Goal: Ask a question

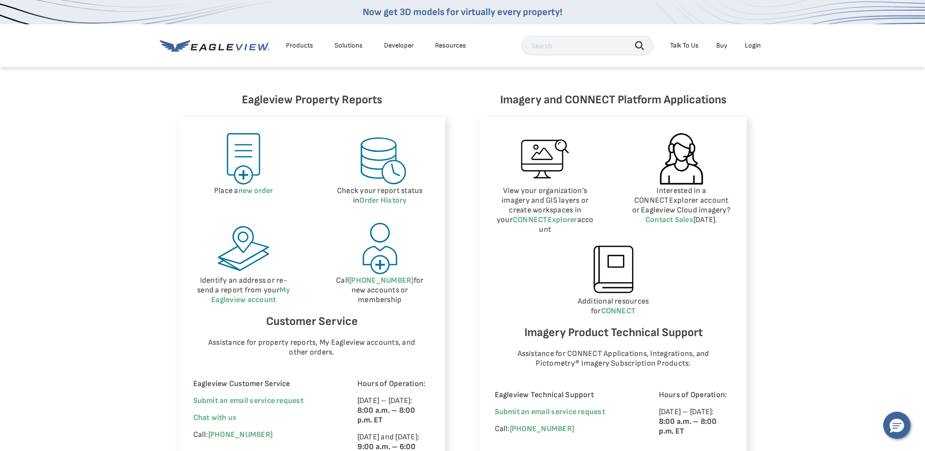
scroll to position [582, 0]
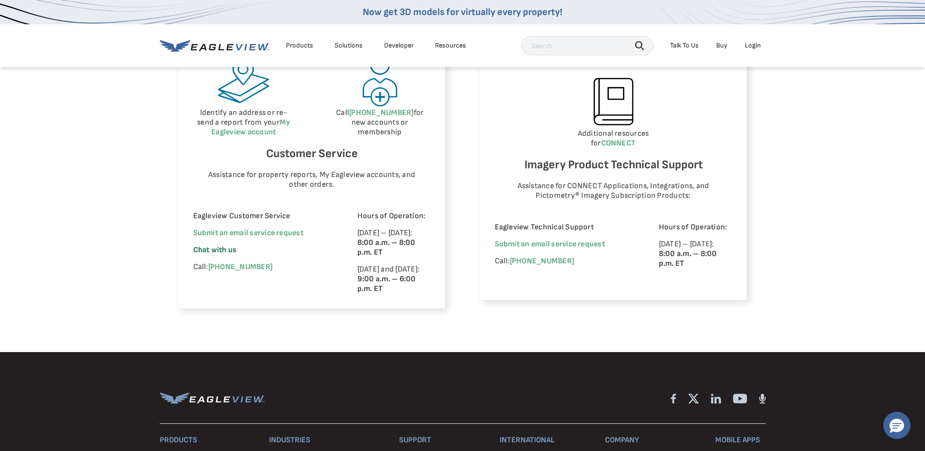
click at [225, 250] on span "Chat with us" at bounding box center [215, 250] width 44 height 9
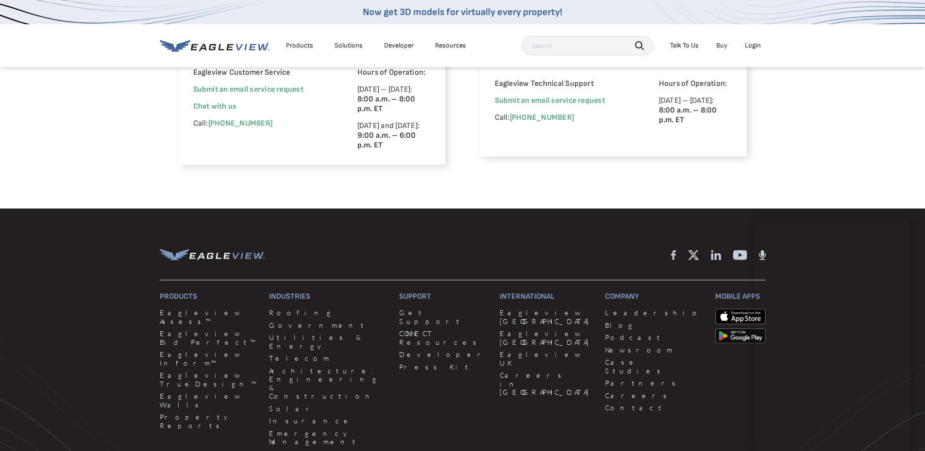
scroll to position [825, 0]
